Goal: Task Accomplishment & Management: Use online tool/utility

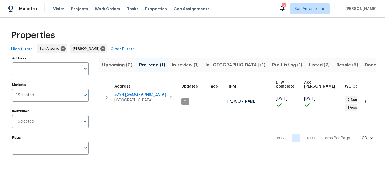
click at [151, 66] on span "Pre-reno (1)" at bounding box center [152, 65] width 26 height 8
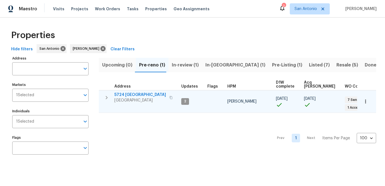
click at [128, 96] on span "5724 Columbia" at bounding box center [140, 95] width 52 height 6
click at [118, 97] on span "SCHERTZ, TX 78154" at bounding box center [140, 100] width 52 height 6
click at [123, 98] on span "SCHERTZ, TX 78154" at bounding box center [140, 100] width 52 height 6
click at [125, 95] on span "5724 Columbia" at bounding box center [140, 95] width 52 height 6
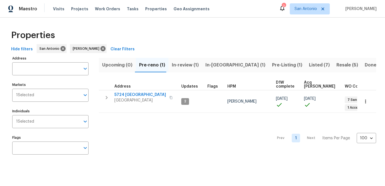
click at [178, 65] on span "In-review (1)" at bounding box center [185, 65] width 27 height 8
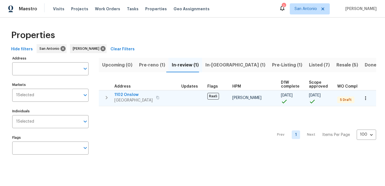
click at [130, 96] on span "1102 Onslow" at bounding box center [133, 95] width 38 height 6
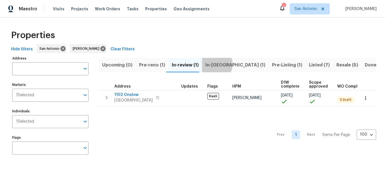
click at [211, 64] on span "In-reno (1)" at bounding box center [235, 65] width 60 height 8
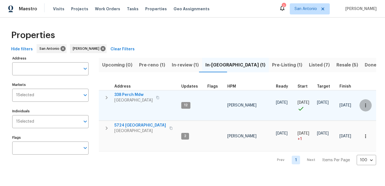
click at [364, 105] on icon "button" at bounding box center [366, 105] width 6 height 6
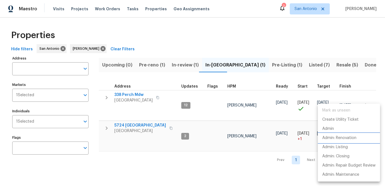
click at [343, 136] on p "Admin: Renovation" at bounding box center [339, 138] width 34 height 6
click at [199, 166] on div at bounding box center [192, 93] width 385 height 186
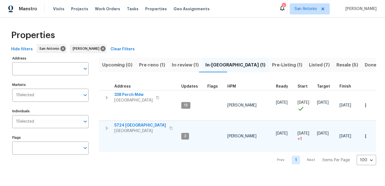
click at [367, 136] on icon "button" at bounding box center [366, 136] width 6 height 6
click at [210, 164] on div at bounding box center [192, 93] width 385 height 186
click at [125, 130] on span "SCHERTZ, TX 78154" at bounding box center [140, 131] width 52 height 6
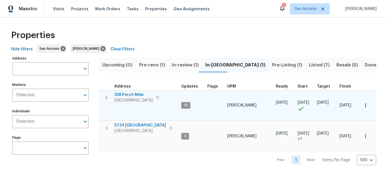
click at [130, 94] on span "338 Perch Mdw" at bounding box center [133, 95] width 38 height 6
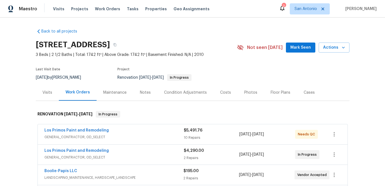
click at [296, 50] on span "Mark Seen" at bounding box center [300, 47] width 21 height 7
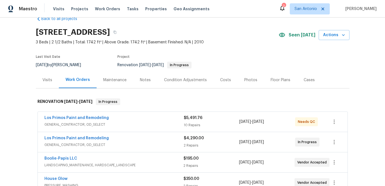
scroll to position [10, 0]
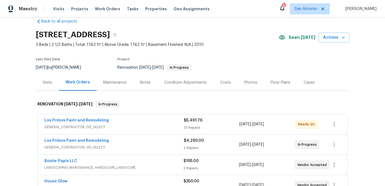
click at [140, 85] on div "Notes" at bounding box center [145, 83] width 11 height 6
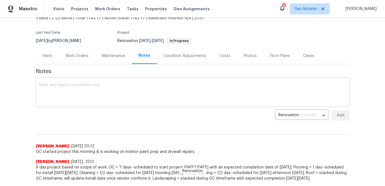
scroll to position [37, 0]
click at [83, 55] on div "Work Orders" at bounding box center [76, 56] width 23 height 6
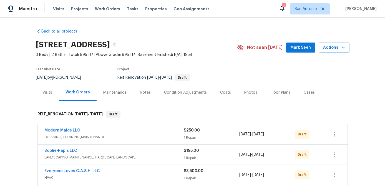
click at [299, 49] on span "Mark Seen" at bounding box center [300, 47] width 21 height 7
click at [145, 95] on div "Notes" at bounding box center [145, 92] width 24 height 16
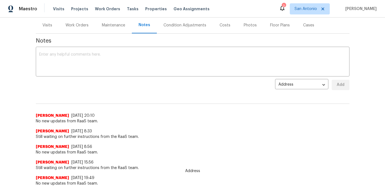
scroll to position [82, 0]
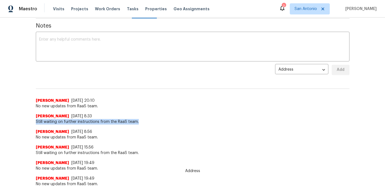
drag, startPoint x: 138, startPoint y: 121, endPoint x: 34, endPoint y: 119, distance: 103.5
click at [34, 119] on div "Back to all projects 1102 Onslow, San Antonio, TX 78202 3 Beds | 2 Baths | Tota…" at bounding box center [192, 101] width 385 height 168
copy span "Still waiting on further instructions from the RaaS team."
click at [53, 51] on textarea at bounding box center [192, 46] width 307 height 19
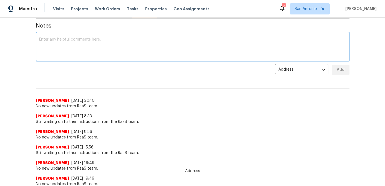
paste textarea "Still waiting on further instructions from the RaaS team."
type textarea "Still waiting on further instructions from the RaaS team."
click at [340, 72] on span "Add" at bounding box center [340, 69] width 9 height 7
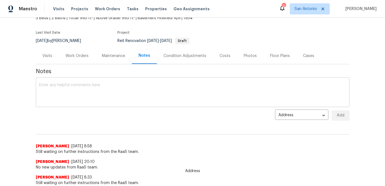
scroll to position [0, 0]
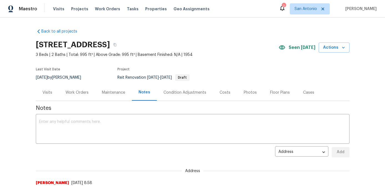
click at [76, 94] on div "Work Orders" at bounding box center [76, 93] width 23 height 6
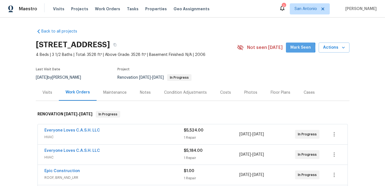
click at [299, 47] on span "Mark Seen" at bounding box center [300, 47] width 21 height 7
click at [140, 94] on div "Notes" at bounding box center [145, 93] width 11 height 6
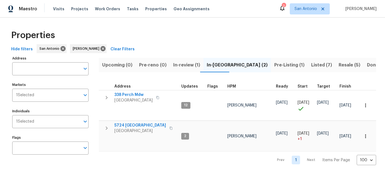
click at [274, 66] on span "Pre-Listing (1)" at bounding box center [289, 65] width 30 height 8
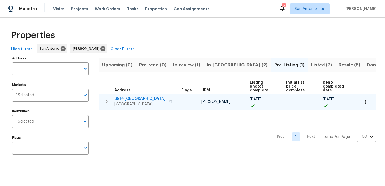
click at [370, 102] on button "button" at bounding box center [365, 102] width 12 height 12
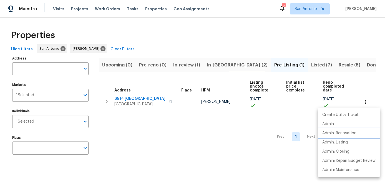
click at [351, 132] on p "Admin: Renovation" at bounding box center [339, 133] width 34 height 6
click at [150, 141] on div at bounding box center [192, 93] width 385 height 186
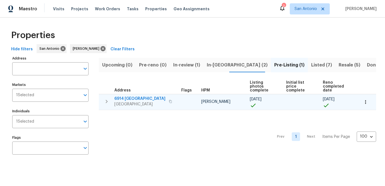
click at [121, 101] on span "San Antonio, TX 78242" at bounding box center [139, 104] width 51 height 6
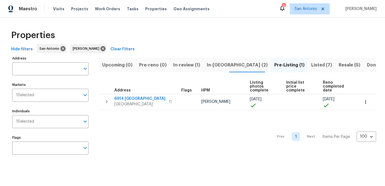
click at [311, 66] on span "Listed (7)" at bounding box center [321, 65] width 21 height 8
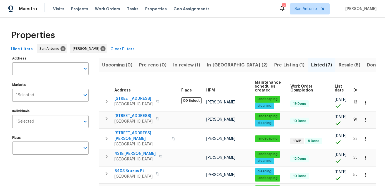
click at [335, 87] on span "List date" at bounding box center [339, 88] width 9 height 8
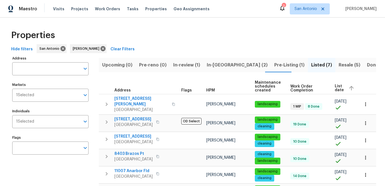
click at [338, 65] on span "Resale (5)" at bounding box center [349, 65] width 22 height 8
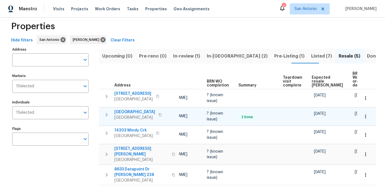
scroll to position [0, 46]
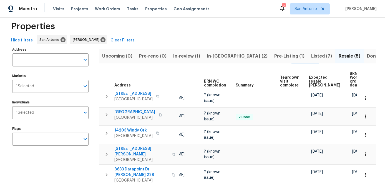
click at [310, 80] on span "Expected resale COE" at bounding box center [324, 81] width 31 height 12
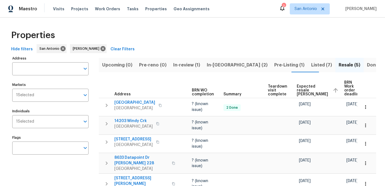
click at [181, 64] on span "In-review (1)" at bounding box center [186, 65] width 27 height 8
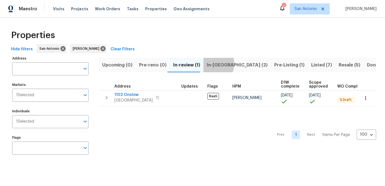
click at [208, 64] on span "In-reno (2)" at bounding box center [237, 65] width 61 height 8
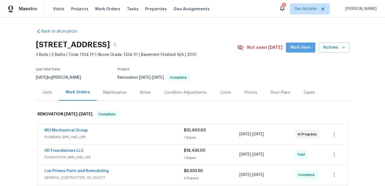
click at [298, 49] on span "Mark Seen" at bounding box center [300, 47] width 21 height 7
